Goal: Information Seeking & Learning: Compare options

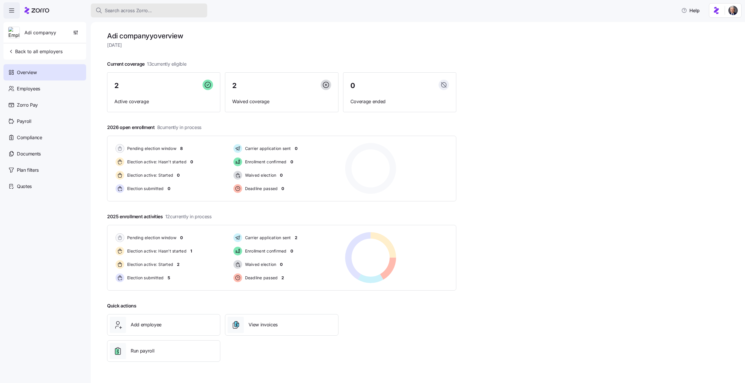
click at [120, 10] on span "Search across Zorro..." at bounding box center [128, 10] width 47 height 7
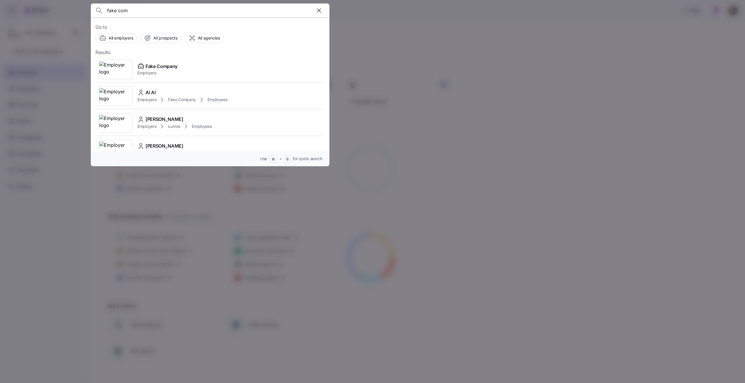
type input "fake com"
click at [161, 67] on span "Fake Company" at bounding box center [161, 66] width 32 height 7
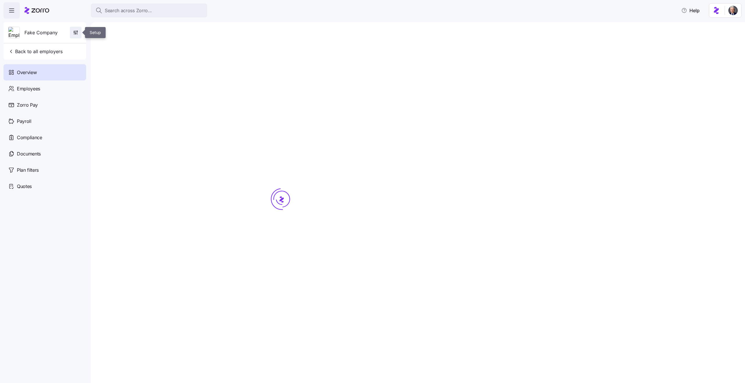
click at [78, 34] on icon "button" at bounding box center [76, 33] width 6 height 6
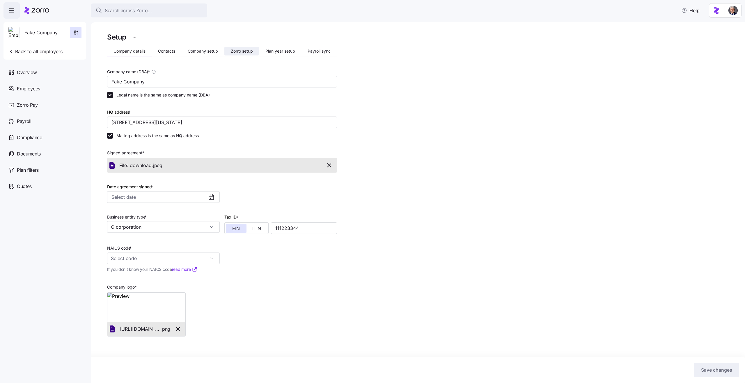
click at [234, 52] on span "Zorro setup" at bounding box center [242, 51] width 22 height 4
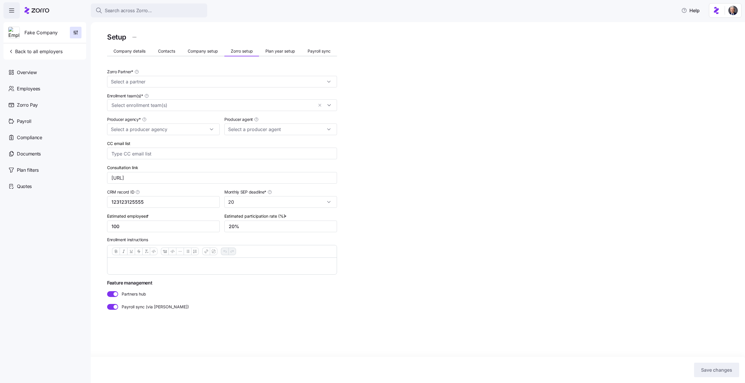
type input "Idan Haim (idan.h+pb2@myzorro.co)"
type input "Zorro Default Partner"
type input "Zorro Test Producer 2"
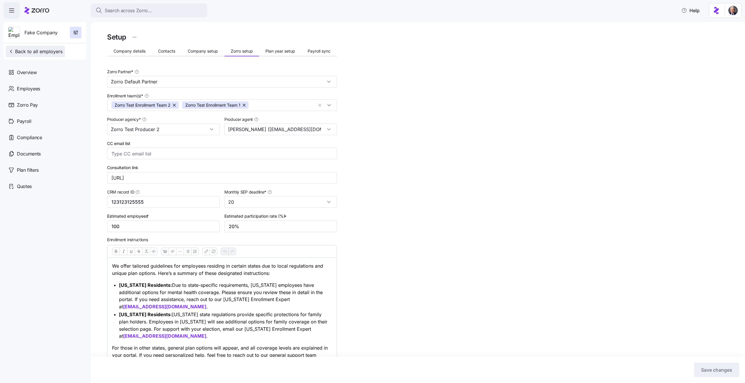
click at [49, 51] on span "Back to all employers" at bounding box center [35, 51] width 54 height 7
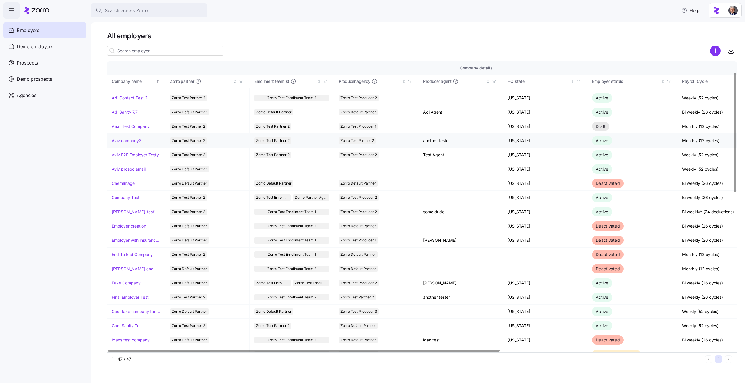
scroll to position [24, 0]
click at [151, 46] on input at bounding box center [165, 50] width 116 height 9
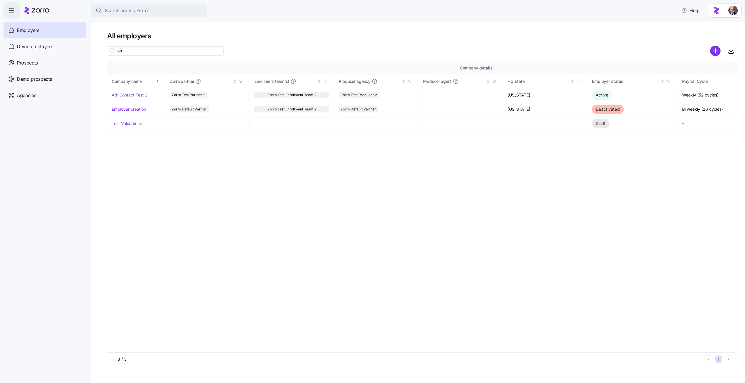
scroll to position [0, 0]
type input "o"
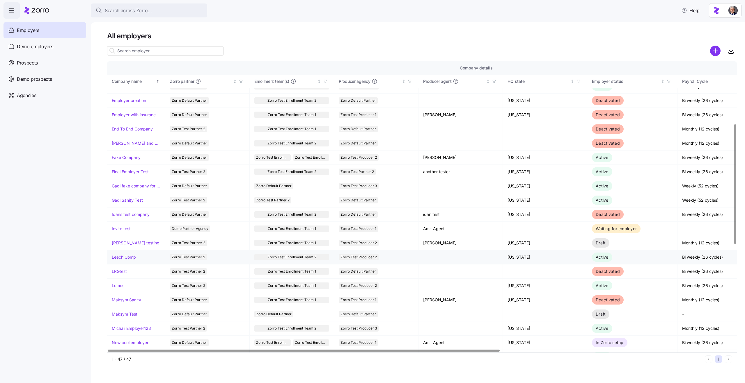
scroll to position [149, 0]
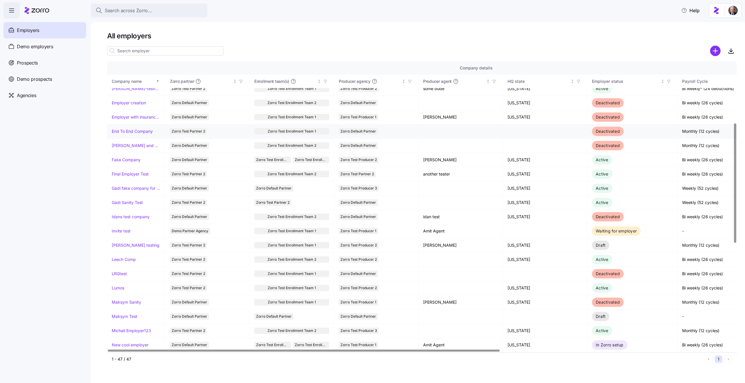
click at [137, 130] on link "End To End Company" at bounding box center [132, 132] width 41 height 6
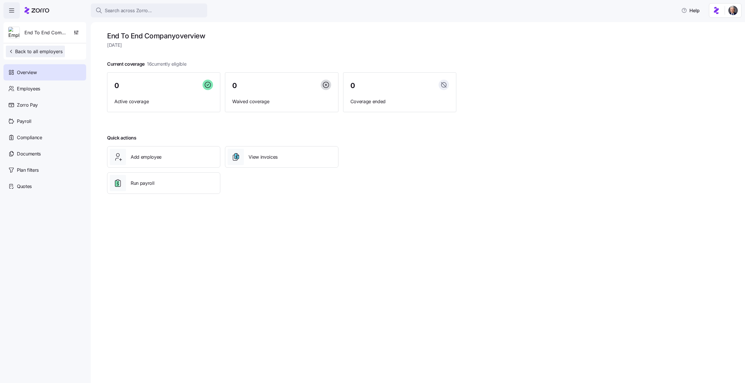
click at [52, 53] on span "Back to all employers" at bounding box center [35, 51] width 54 height 7
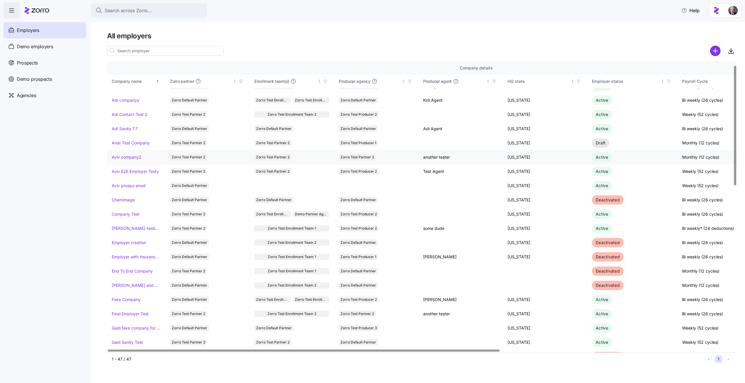
scroll to position [11, 0]
click at [132, 142] on link "Anat Test Company" at bounding box center [131, 141] width 38 height 6
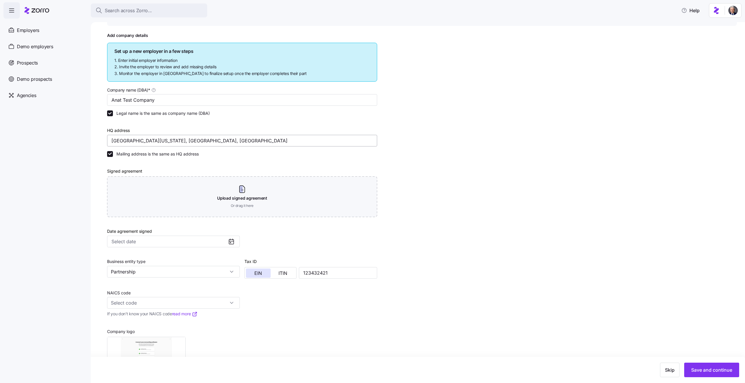
scroll to position [63, 0]
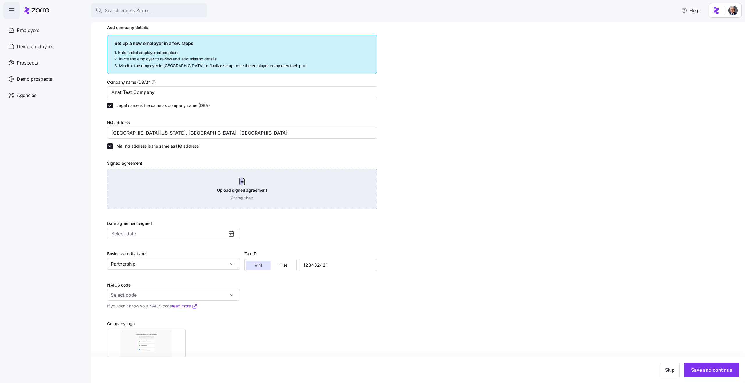
click at [183, 187] on div "Upload signed agreement Or drag it here" at bounding box center [242, 189] width 270 height 41
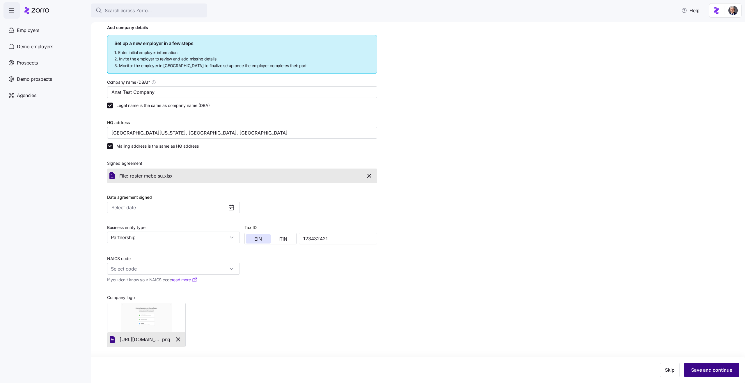
click at [705, 372] on span "Save and continue" at bounding box center [711, 370] width 41 height 7
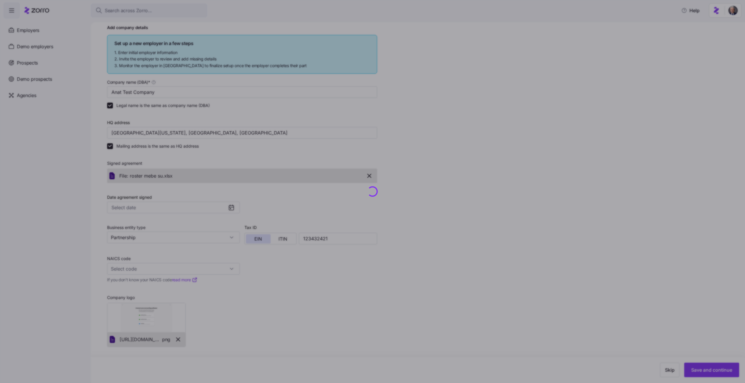
click at [446, 257] on div at bounding box center [372, 191] width 745 height 383
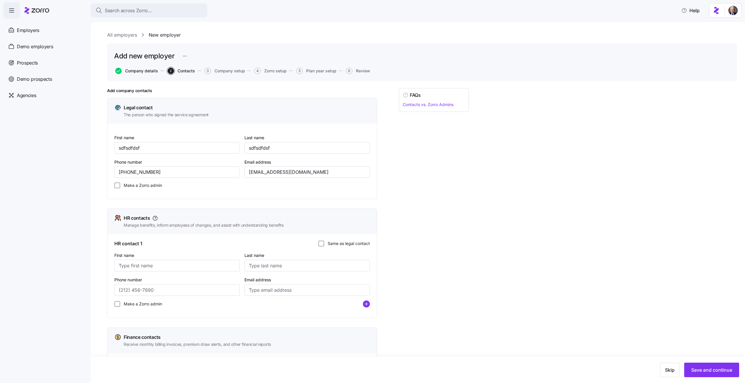
click at [143, 72] on span "Company details" at bounding box center [141, 71] width 33 height 4
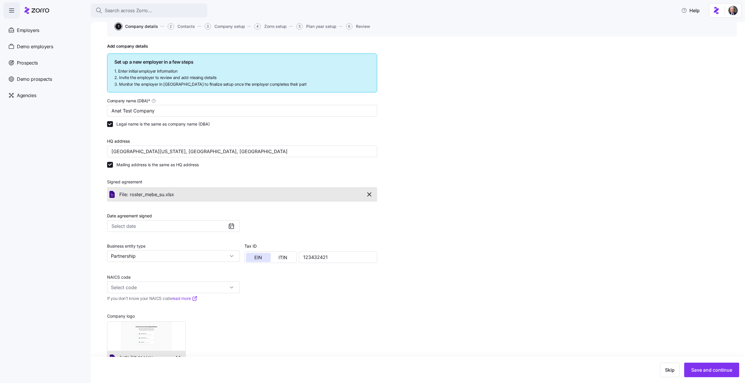
scroll to position [63, 0]
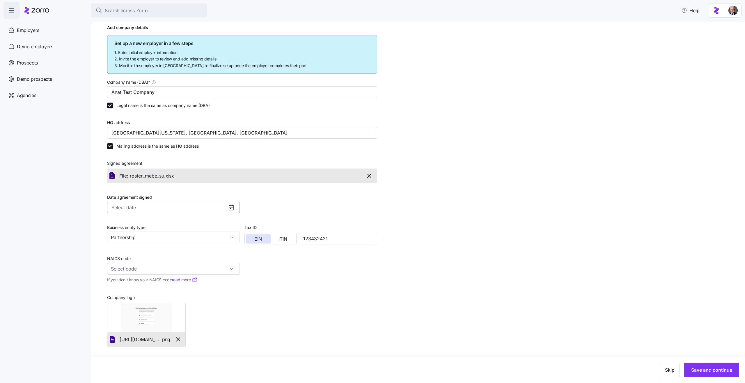
click at [144, 205] on input "Date agreement signed" at bounding box center [173, 208] width 133 height 12
click at [157, 286] on button "21" at bounding box center [156, 288] width 12 height 12
type input "August 21, 2025"
click at [704, 373] on span "Save and continue" at bounding box center [711, 370] width 41 height 7
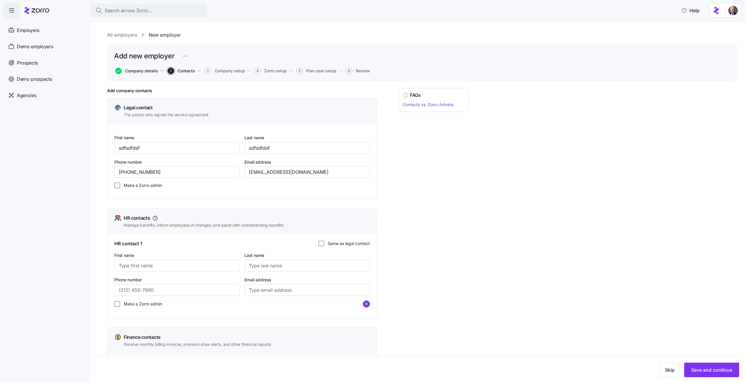
click at [144, 70] on span "Company details" at bounding box center [141, 71] width 33 height 4
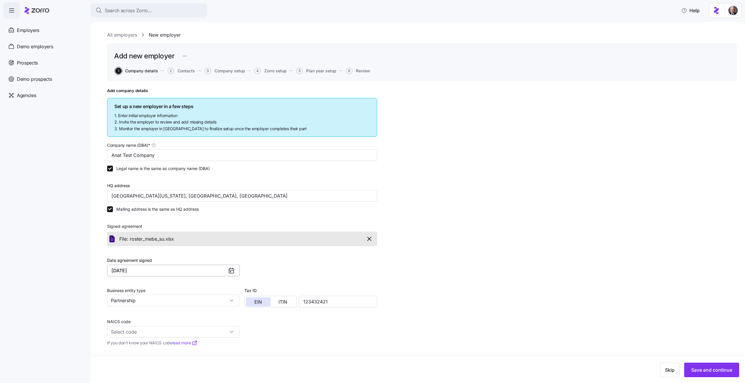
click at [143, 270] on input "August 21, 2025" at bounding box center [173, 271] width 133 height 12
click at [189, 365] on button "31" at bounding box center [193, 363] width 12 height 12
click at [161, 272] on input "August 31, 2025" at bounding box center [173, 271] width 133 height 12
click at [131, 328] on button "5" at bounding box center [131, 326] width 12 height 12
type input "August 5, 2025"
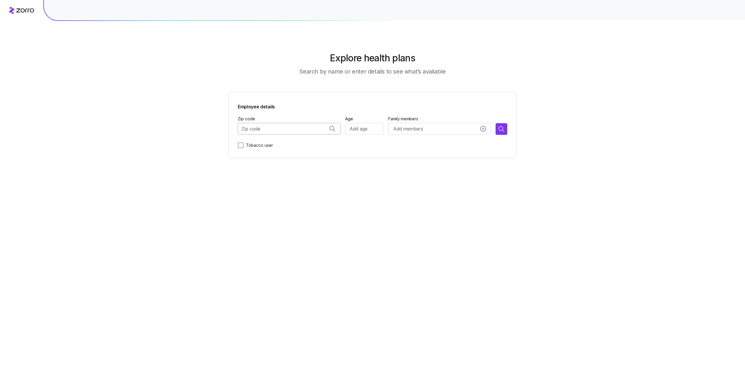
click at [270, 131] on input "Zip code" at bounding box center [289, 129] width 103 height 12
click at [291, 143] on span "90210, [GEOGRAPHIC_DATA], [GEOGRAPHIC_DATA]" at bounding box center [294, 144] width 81 height 7
type input "90210, [GEOGRAPHIC_DATA], [GEOGRAPHIC_DATA]"
click at [357, 130] on input "Age" at bounding box center [364, 129] width 38 height 12
type input "34"
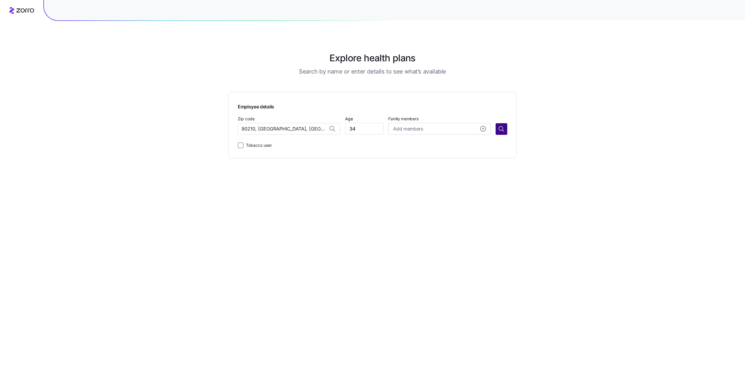
click at [502, 127] on icon "button" at bounding box center [501, 129] width 7 height 7
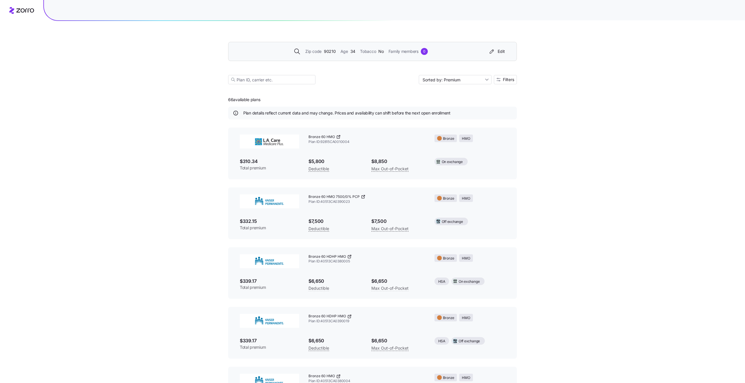
click at [444, 52] on div "Zip code 90210 Age [DEMOGRAPHIC_DATA] Tobacco No Family members 0" at bounding box center [360, 51] width 250 height 7
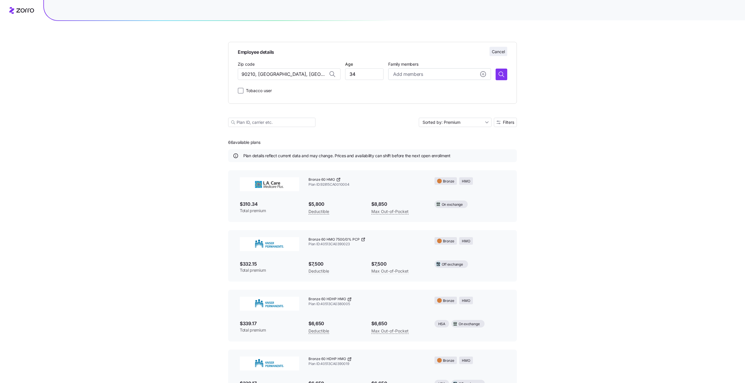
click at [499, 51] on span "Cancel" at bounding box center [498, 52] width 13 height 6
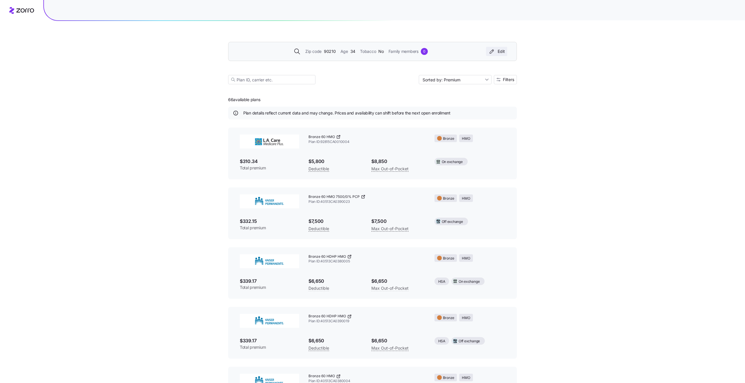
click at [491, 53] on icon "button" at bounding box center [492, 52] width 4 height 4
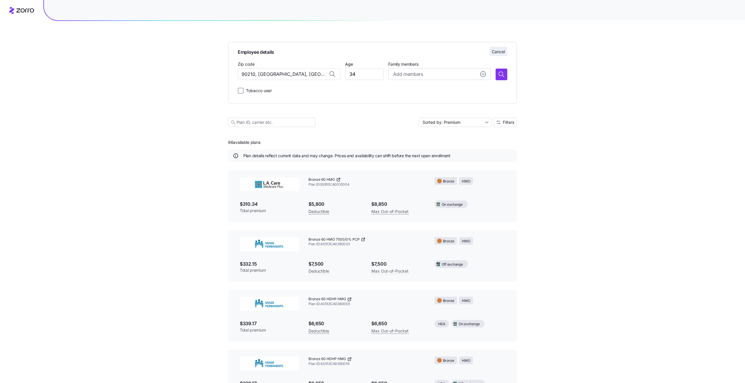
click at [493, 51] on span "Cancel" at bounding box center [498, 52] width 13 height 6
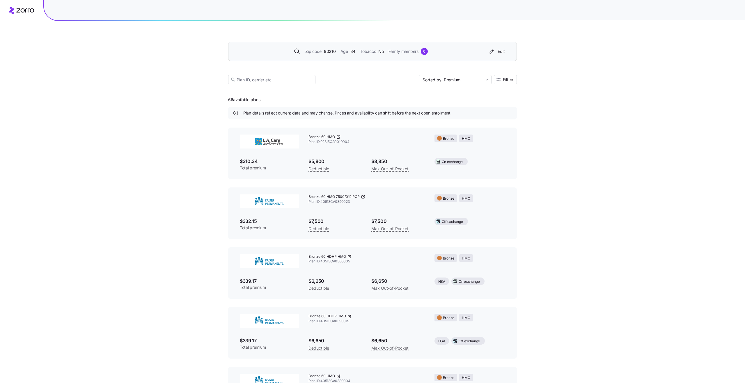
click at [351, 58] on div "Zip code 90210 Age [DEMOGRAPHIC_DATA] Tobacco No Family members 0 Edit" at bounding box center [372, 51] width 289 height 19
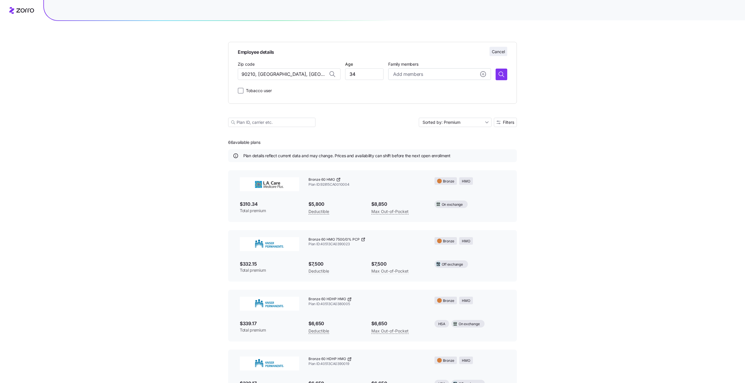
click at [495, 52] on span "Cancel" at bounding box center [498, 52] width 13 height 6
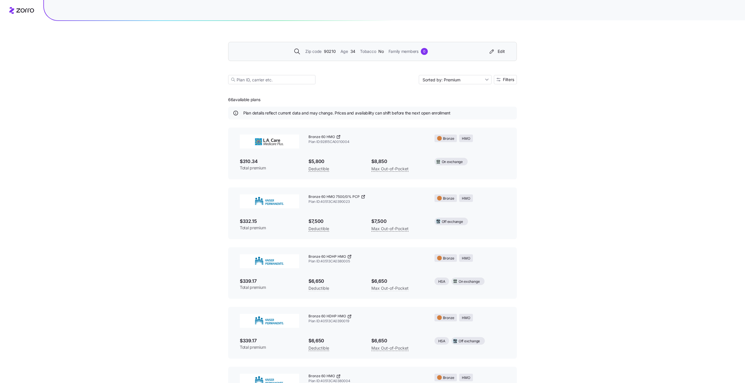
click at [455, 53] on div "Zip code 90210 Age [DEMOGRAPHIC_DATA] Tobacco No Family members 0" at bounding box center [360, 51] width 250 height 7
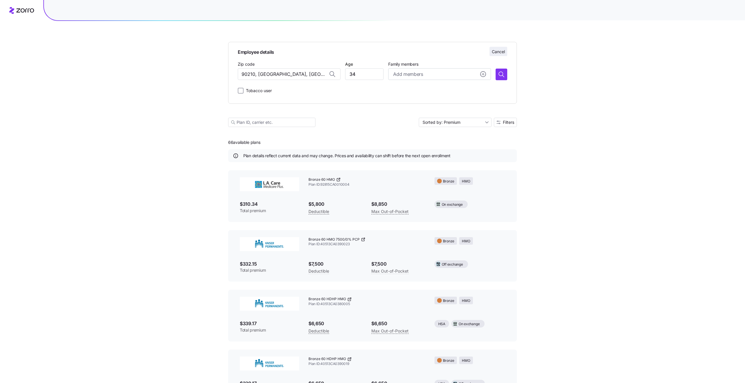
click at [495, 52] on span "Cancel" at bounding box center [498, 52] width 13 height 6
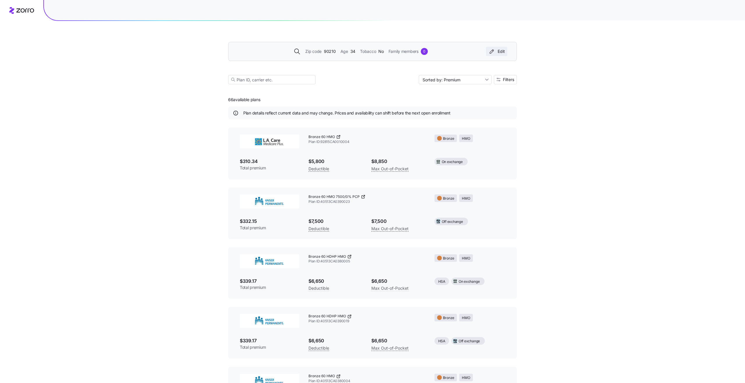
click at [502, 50] on div "Edit" at bounding box center [496, 52] width 17 height 6
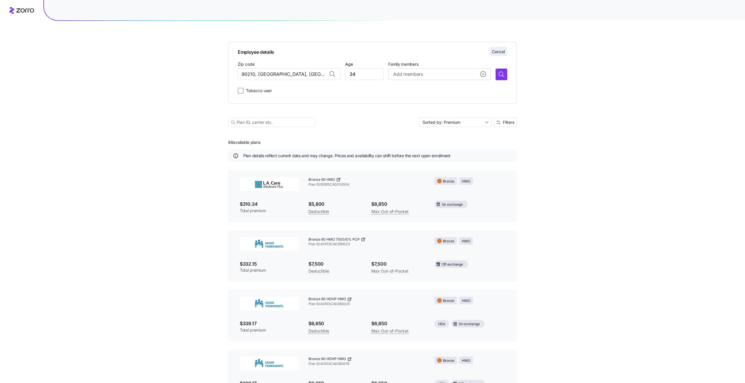
click at [492, 55] on button "Cancel" at bounding box center [498, 51] width 18 height 9
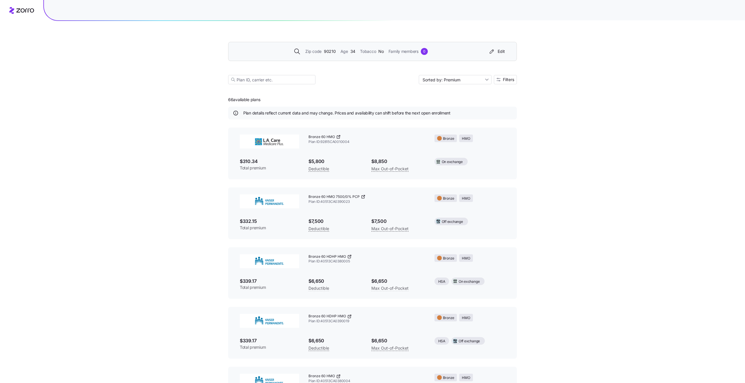
click at [467, 57] on div "Zip code 90210 Age [DEMOGRAPHIC_DATA] Tobacco No Family members 0 Edit" at bounding box center [372, 51] width 289 height 19
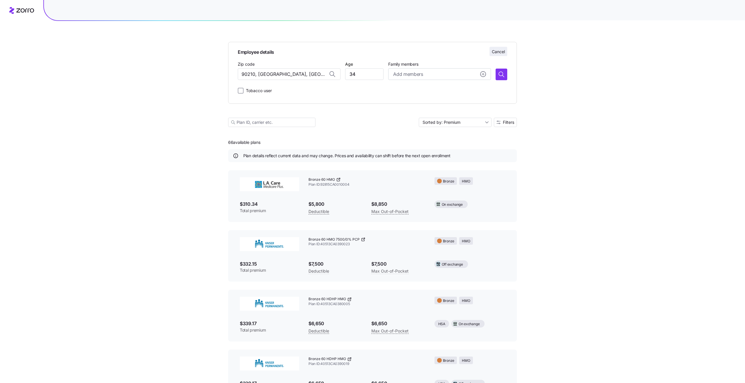
click at [505, 50] on button "Cancel" at bounding box center [498, 51] width 18 height 9
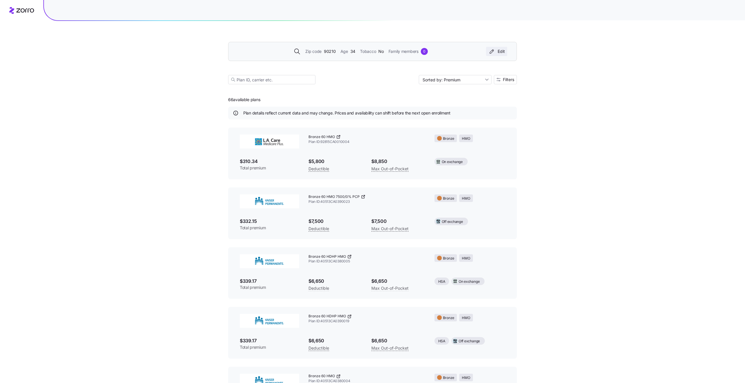
click at [498, 52] on div "Edit" at bounding box center [496, 52] width 17 height 6
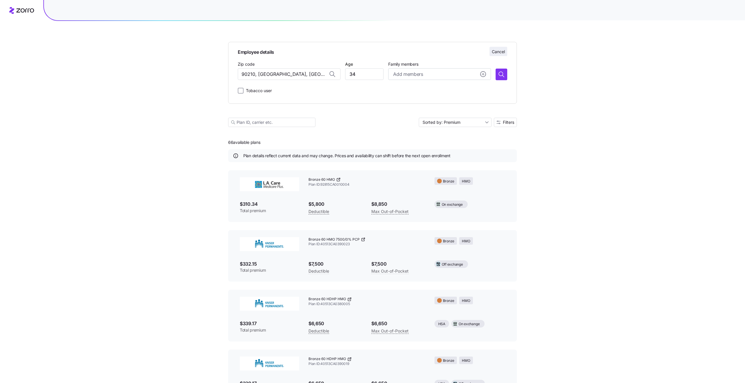
click at [498, 50] on span "Cancel" at bounding box center [498, 52] width 13 height 6
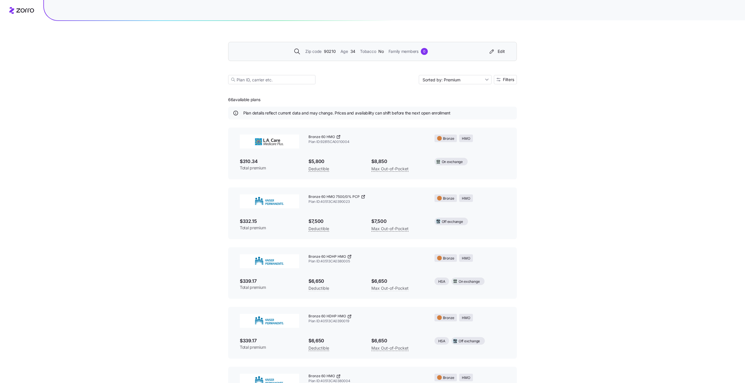
click at [469, 56] on div "Zip code 90210 Age [DEMOGRAPHIC_DATA] Tobacco No Family members 0 Edit" at bounding box center [371, 51] width 272 height 9
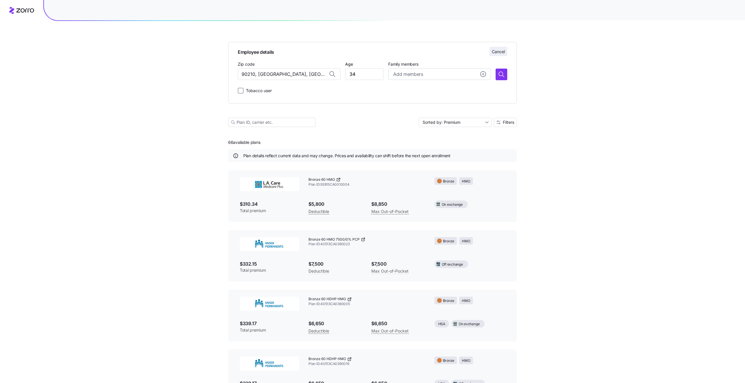
click at [498, 53] on span "Cancel" at bounding box center [498, 52] width 13 height 6
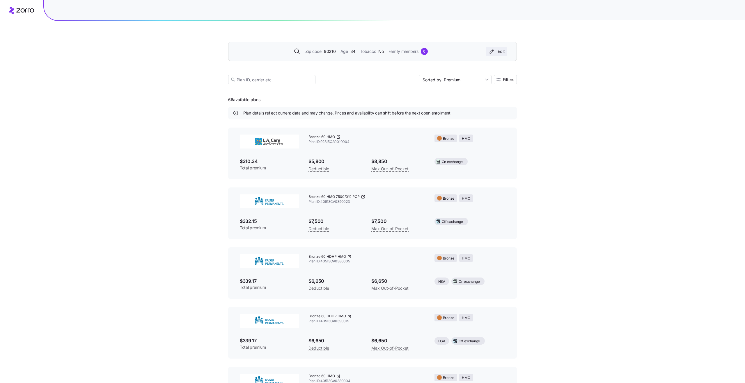
click at [502, 53] on div "Edit" at bounding box center [496, 52] width 17 height 6
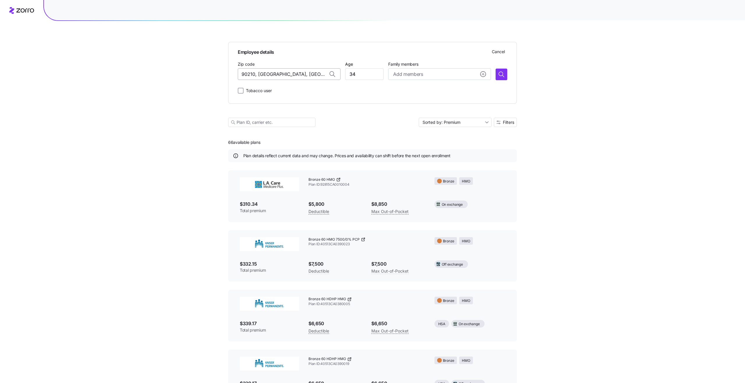
click at [321, 75] on input "90210, [GEOGRAPHIC_DATA], [GEOGRAPHIC_DATA]" at bounding box center [289, 74] width 103 height 12
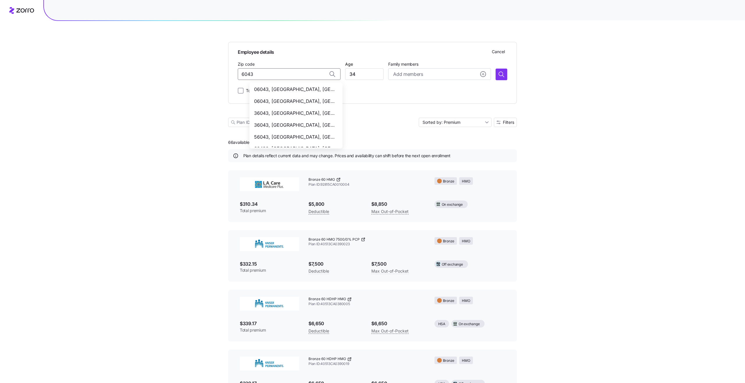
click at [291, 122] on span "36043, [GEOGRAPHIC_DATA], [GEOGRAPHIC_DATA]" at bounding box center [294, 125] width 81 height 7
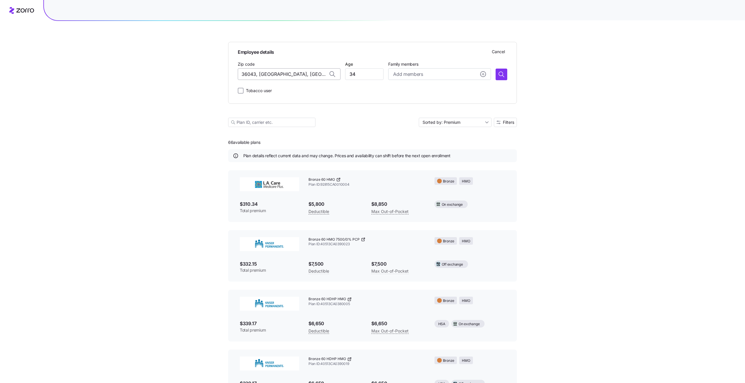
click at [282, 72] on input "36043, [GEOGRAPHIC_DATA], [GEOGRAPHIC_DATA]" at bounding box center [289, 74] width 103 height 12
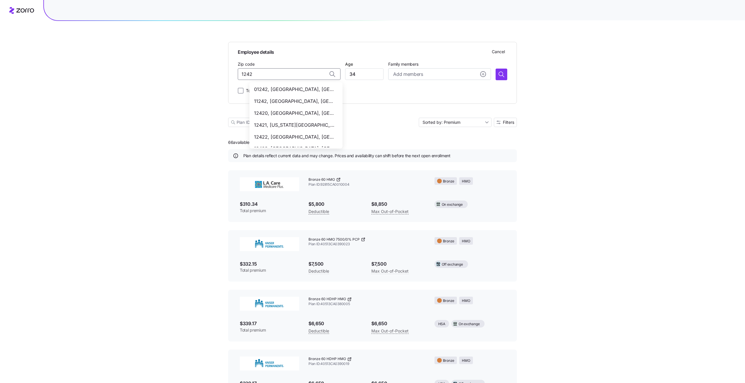
click at [285, 120] on div "12421, [US_STATE][GEOGRAPHIC_DATA], [GEOGRAPHIC_DATA]" at bounding box center [295, 125] width 91 height 12
type input "12421, [US_STATE][GEOGRAPHIC_DATA], [GEOGRAPHIC_DATA]"
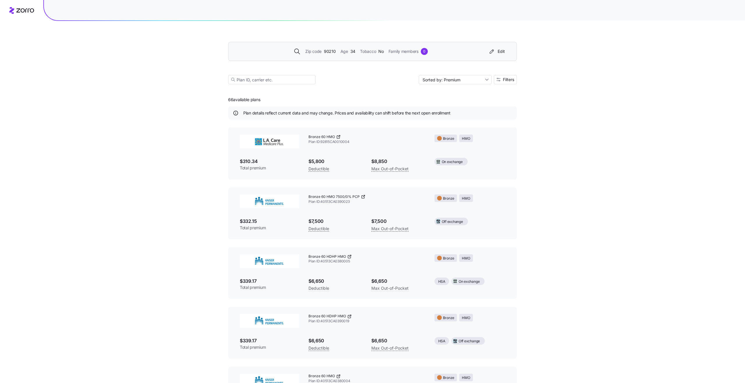
click at [349, 53] on div "Age 34" at bounding box center [347, 51] width 15 height 6
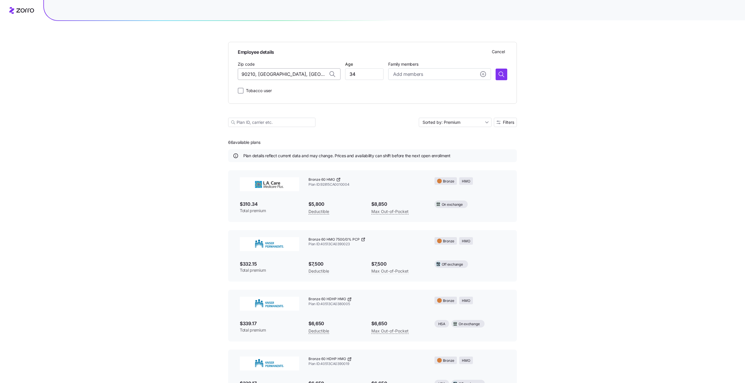
click at [312, 76] on input "90210, [GEOGRAPHIC_DATA], [GEOGRAPHIC_DATA]" at bounding box center [289, 74] width 103 height 12
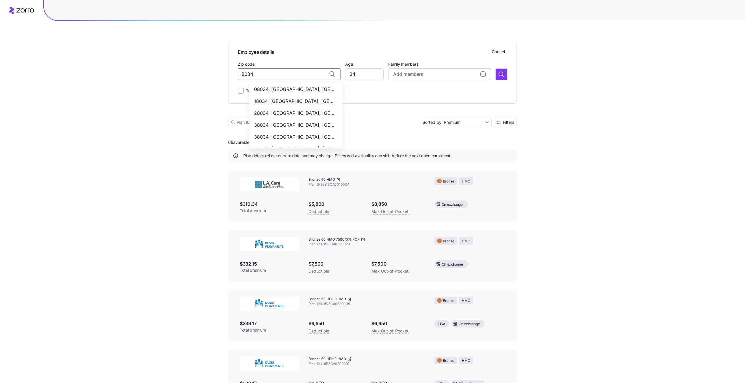
type input "90210, [GEOGRAPHIC_DATA], [GEOGRAPHIC_DATA]"
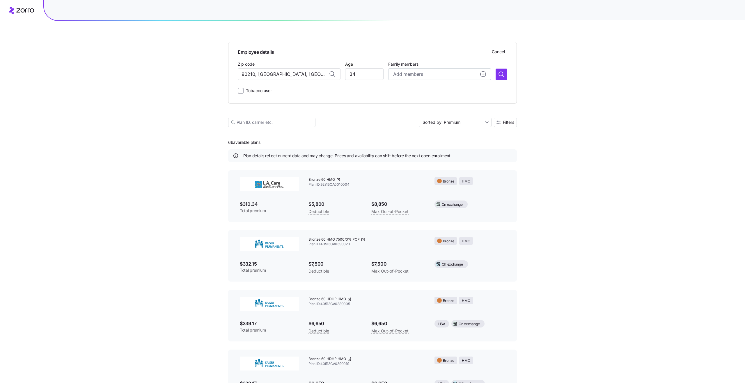
click at [322, 47] on span "Employee details" at bounding box center [372, 51] width 269 height 9
click at [494, 52] on span "Cancel" at bounding box center [498, 52] width 13 height 6
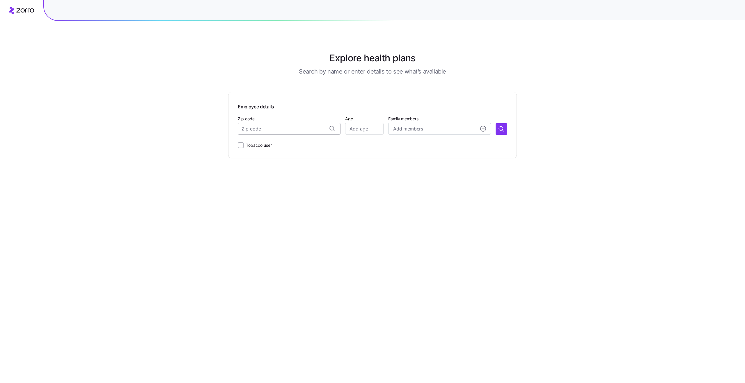
click at [307, 130] on input "Zip code" at bounding box center [289, 129] width 103 height 12
type input "9021"
click at [261, 120] on div "Zip code" at bounding box center [289, 125] width 103 height 20
click at [264, 127] on input "Zip code" at bounding box center [289, 129] width 103 height 12
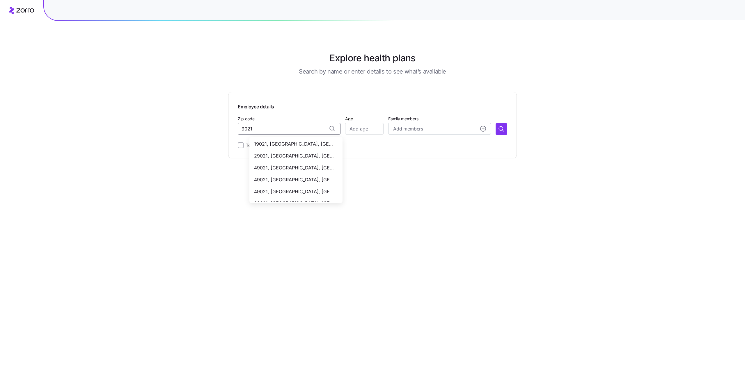
type input "9021"
click at [468, 190] on main "Explore health plans Search by name or enter details to see what’s available Em…" at bounding box center [372, 191] width 289 height 383
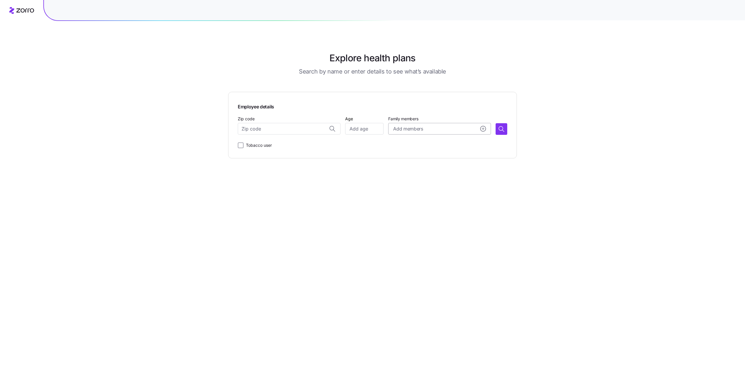
click at [435, 132] on div "Add members" at bounding box center [439, 128] width 93 height 7
click at [377, 127] on input "Age" at bounding box center [364, 129] width 38 height 12
click at [311, 131] on input "Zip code" at bounding box center [289, 129] width 103 height 12
click at [426, 225] on main "Explore health plans Search by name or enter details to see what’s available Em…" at bounding box center [372, 191] width 289 height 383
